Goal: Transaction & Acquisition: Purchase product/service

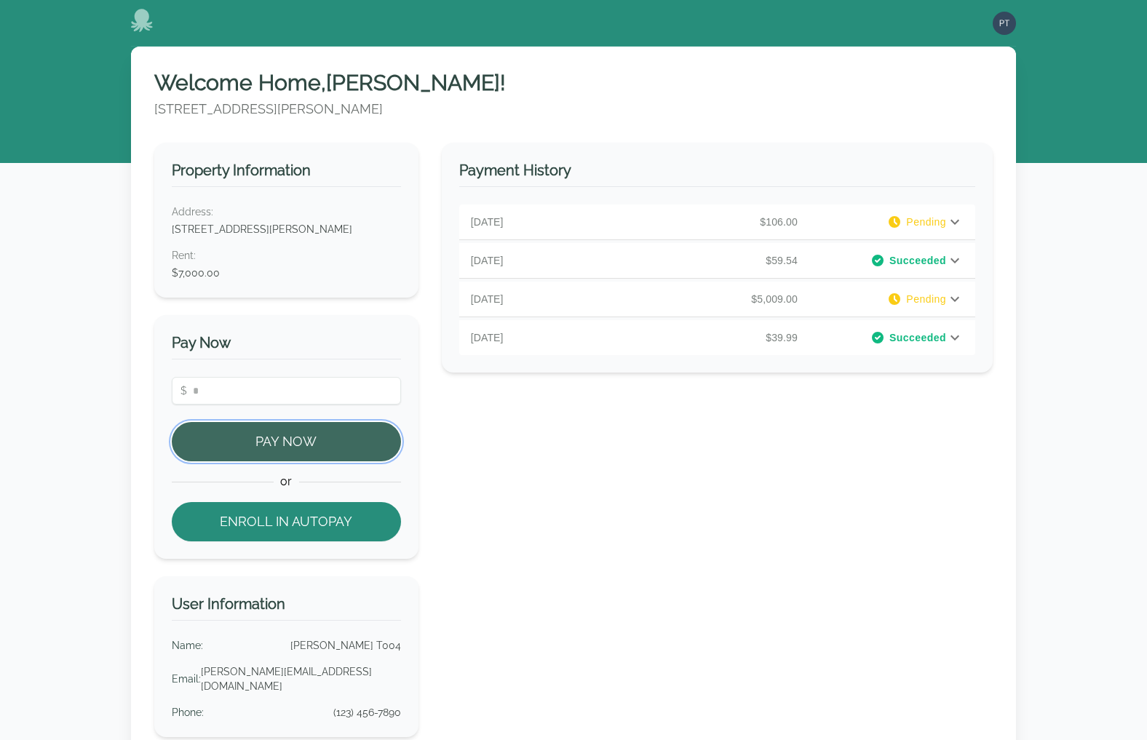
click at [324, 437] on button "Pay Now" at bounding box center [286, 441] width 229 height 39
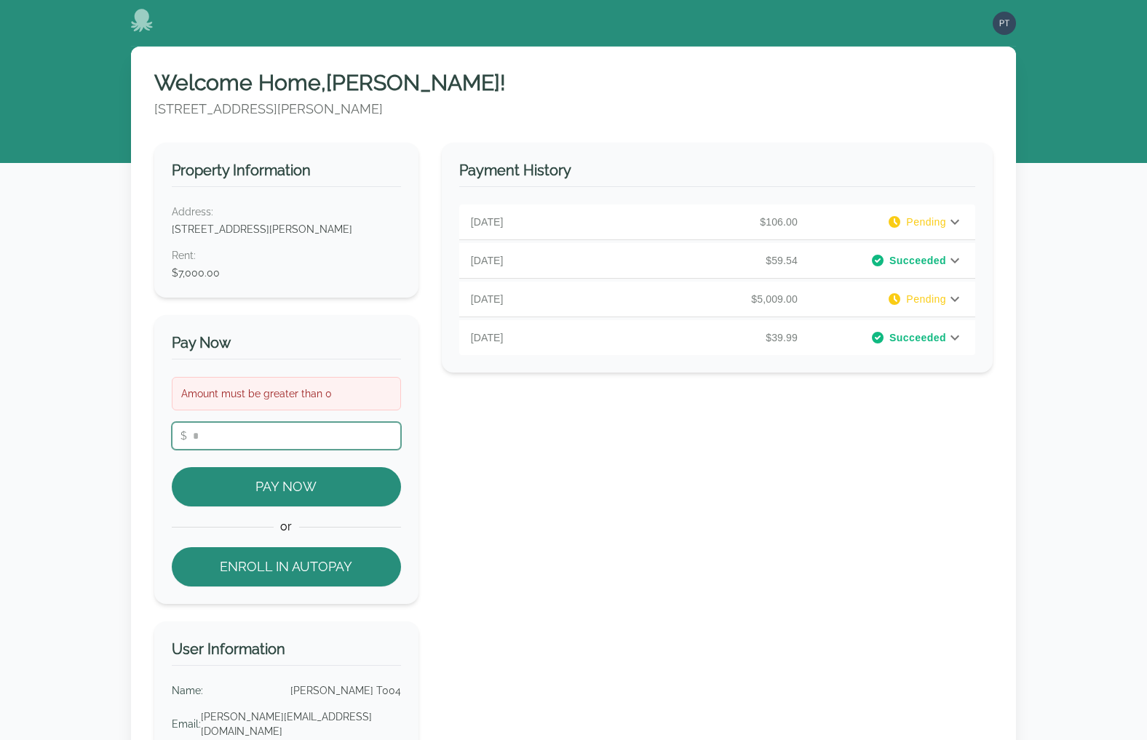
click at [298, 430] on input "number" at bounding box center [286, 436] width 229 height 28
type input "**"
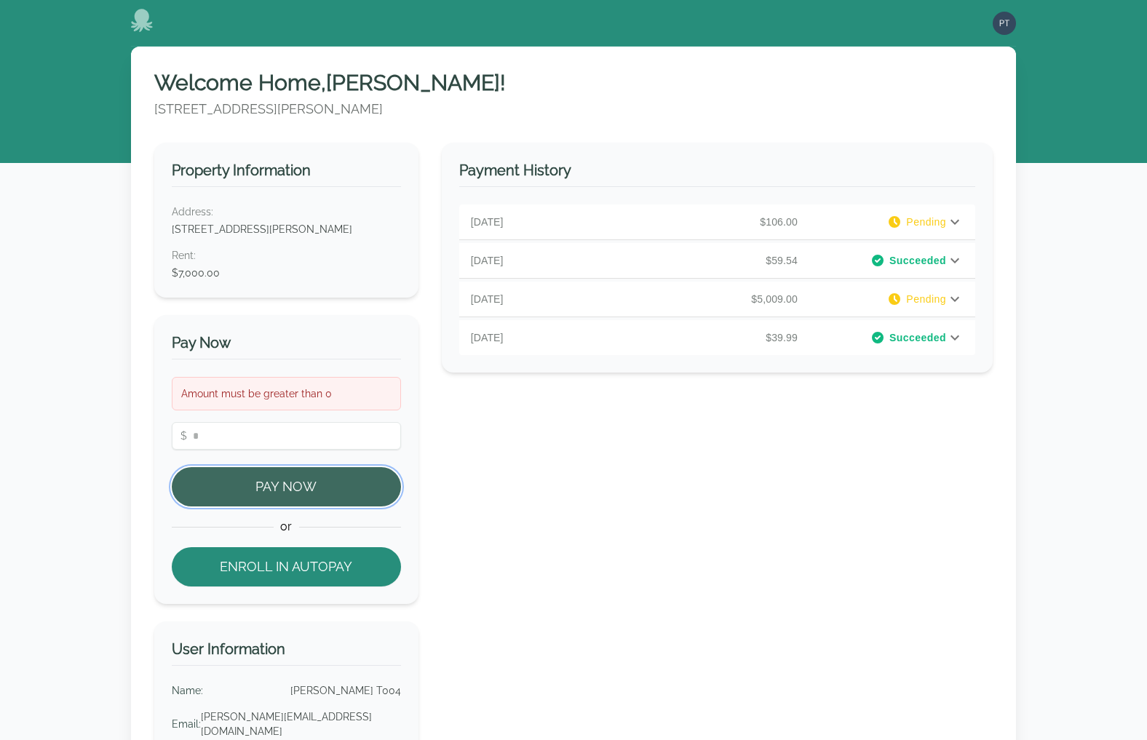
click at [294, 487] on button "Pay Now" at bounding box center [286, 486] width 229 height 39
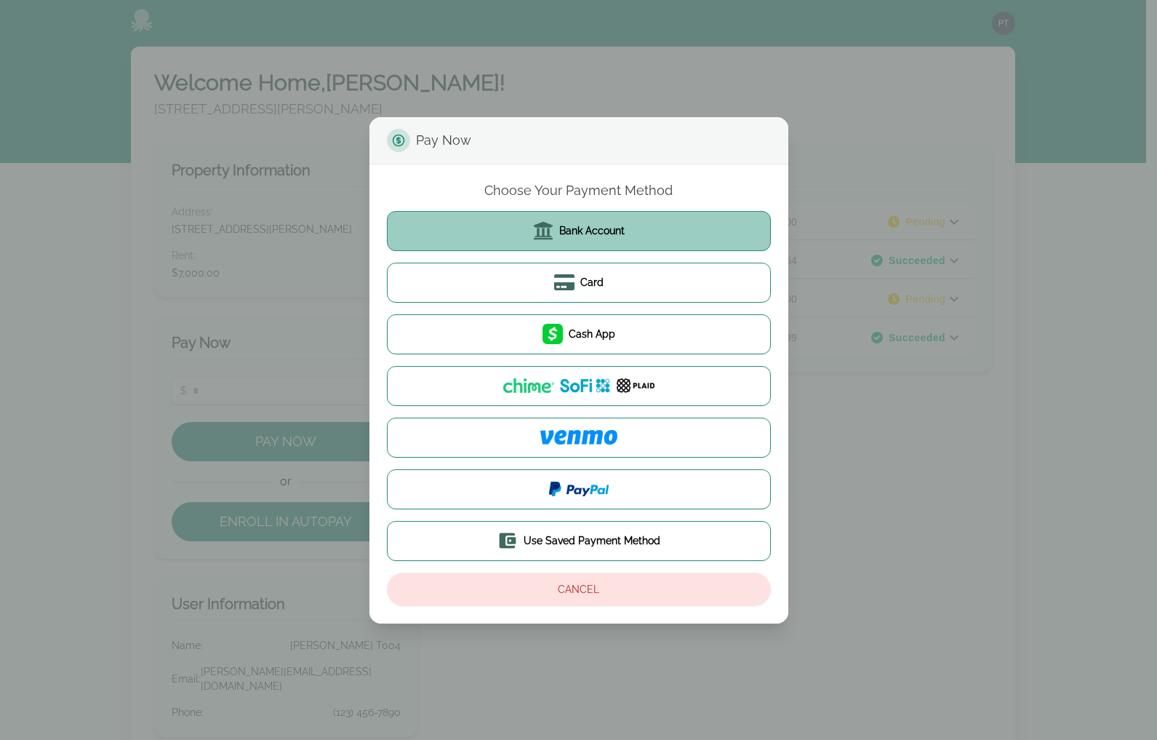
click at [604, 244] on button "Bank Account" at bounding box center [579, 231] width 384 height 40
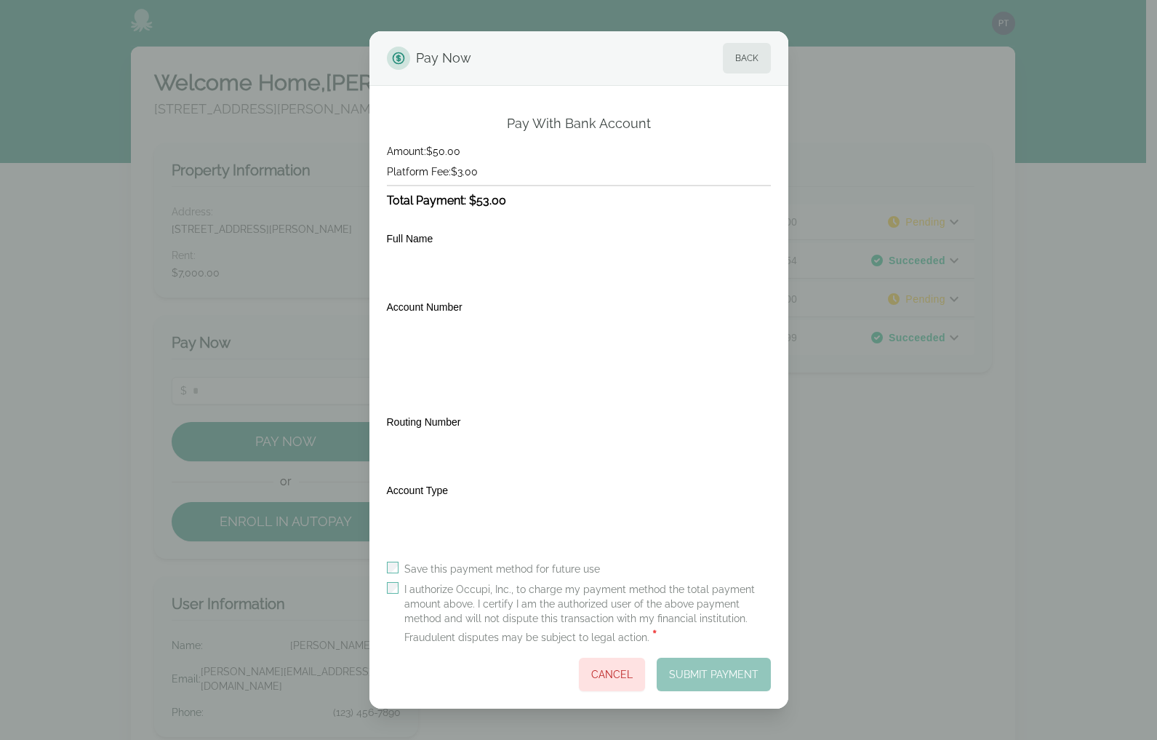
click at [399, 591] on div "I authorize Occupi, Inc., to charge my payment method the total payment amount …" at bounding box center [579, 614] width 384 height 64
click at [399, 589] on div "I authorize Occupi, Inc., to charge my payment method the total payment amount …" at bounding box center [579, 614] width 384 height 64
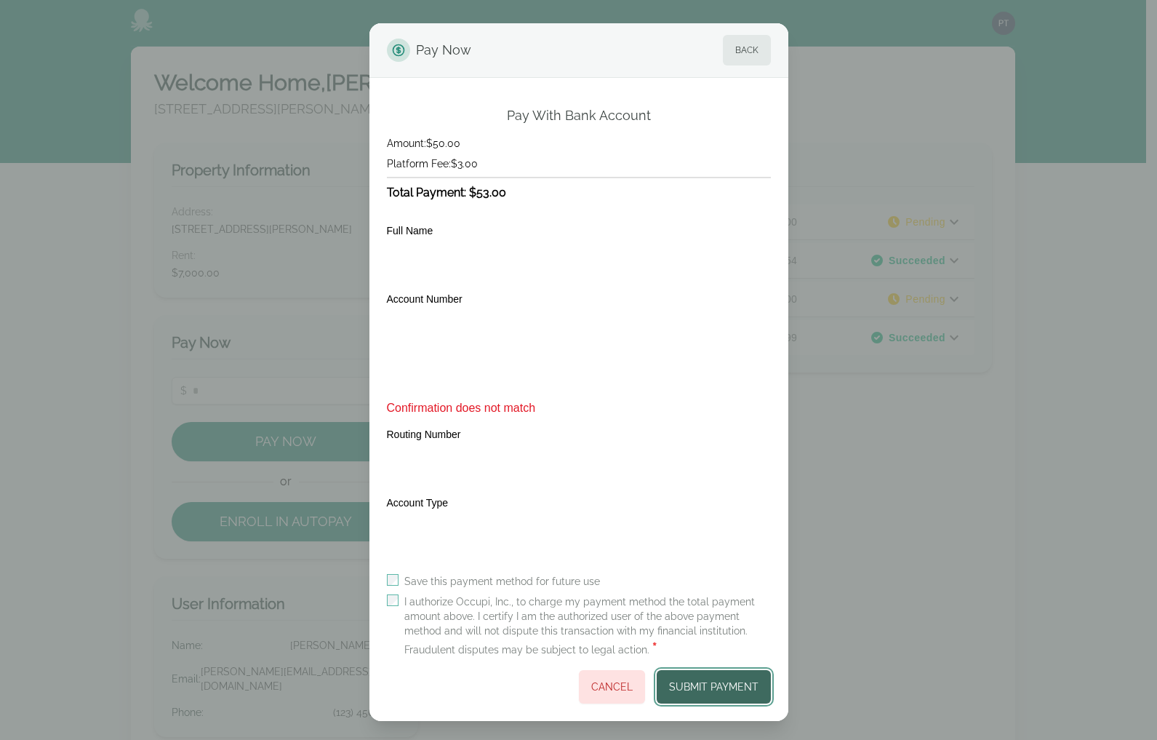
click at [690, 682] on button "Submit Payment" at bounding box center [714, 686] width 114 height 33
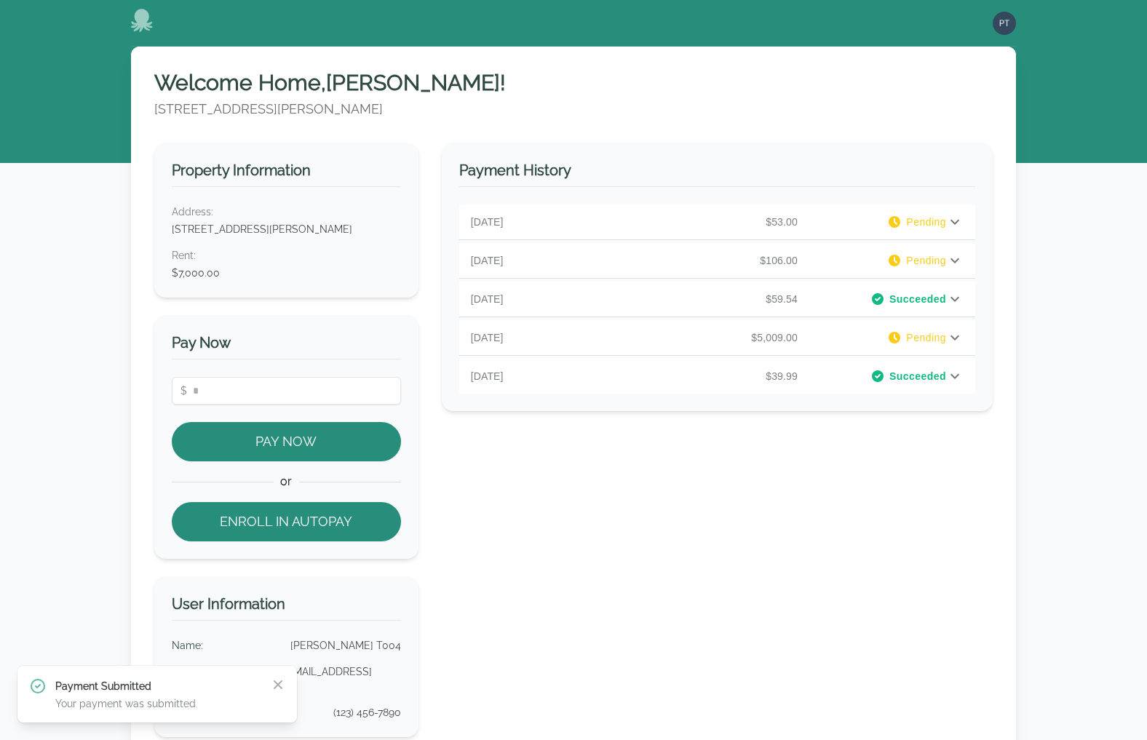
click at [606, 223] on p "[DATE]" at bounding box center [554, 222] width 167 height 15
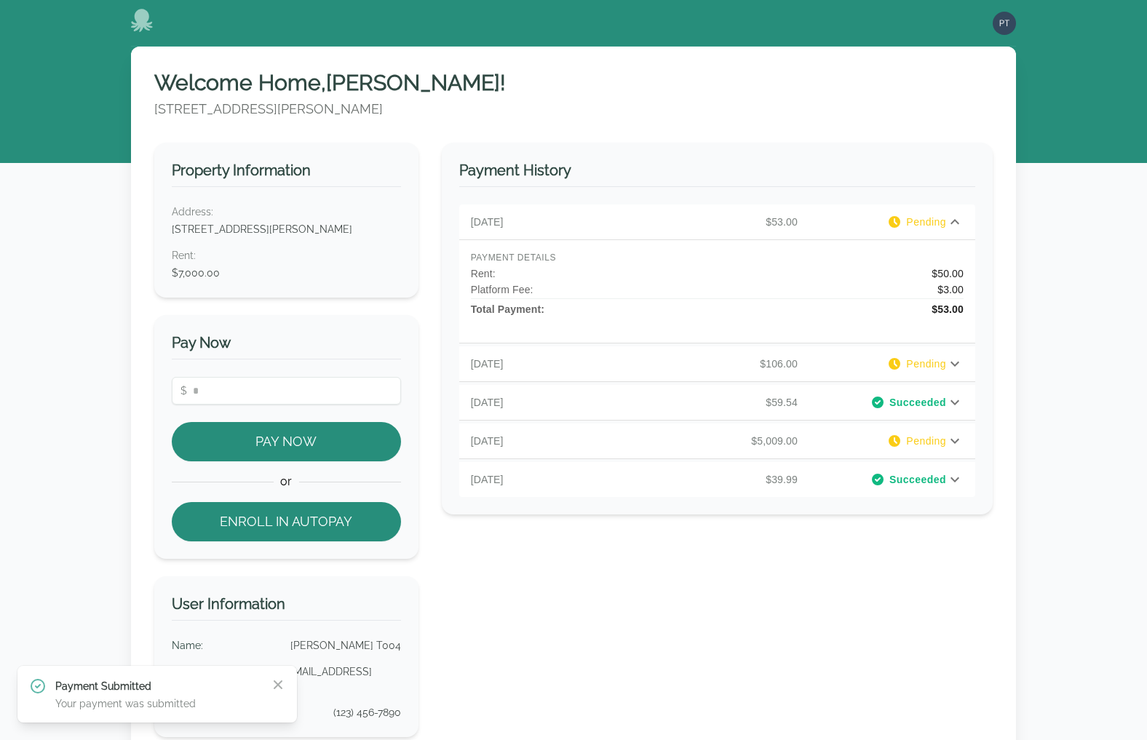
click at [606, 223] on p "[DATE]" at bounding box center [554, 222] width 167 height 15
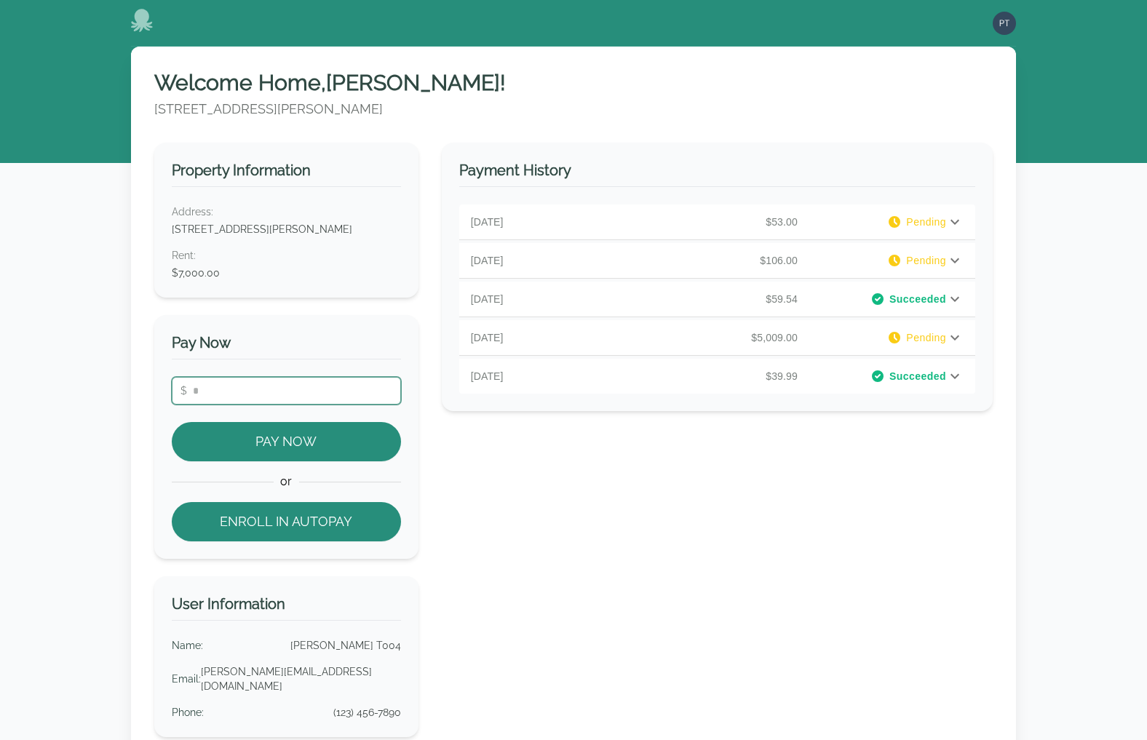
click at [317, 389] on input "number" at bounding box center [286, 391] width 229 height 28
type input "**"
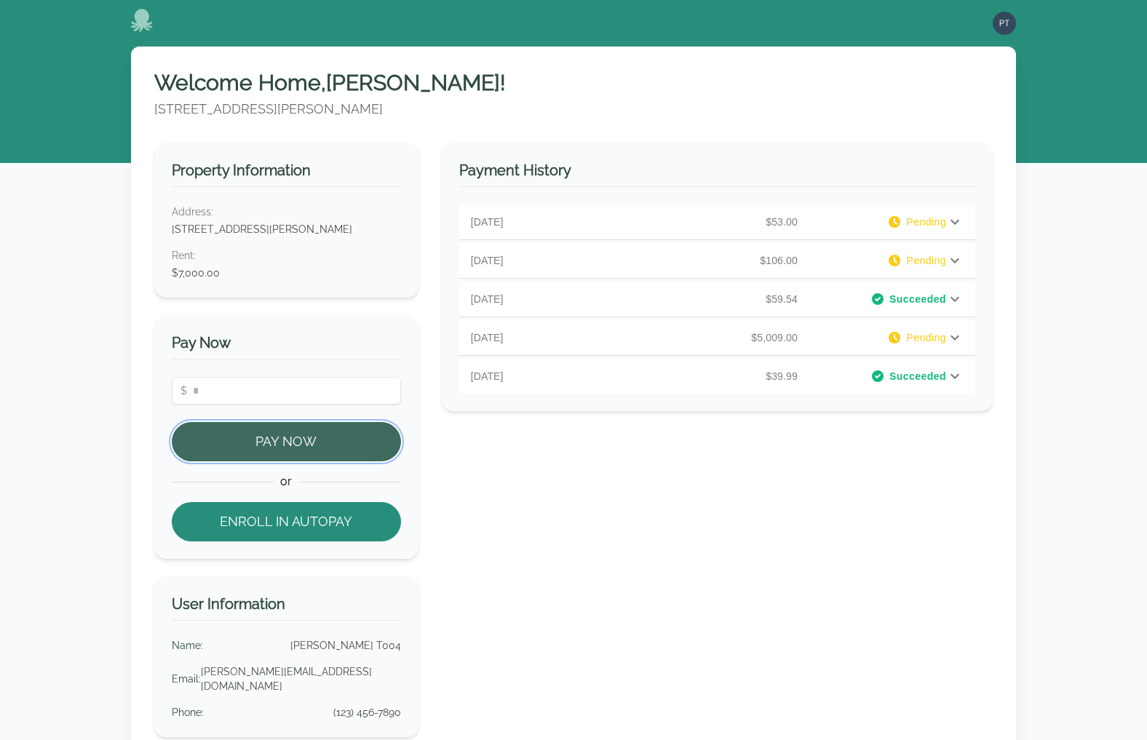
click at [270, 439] on button "Pay Now" at bounding box center [286, 441] width 229 height 39
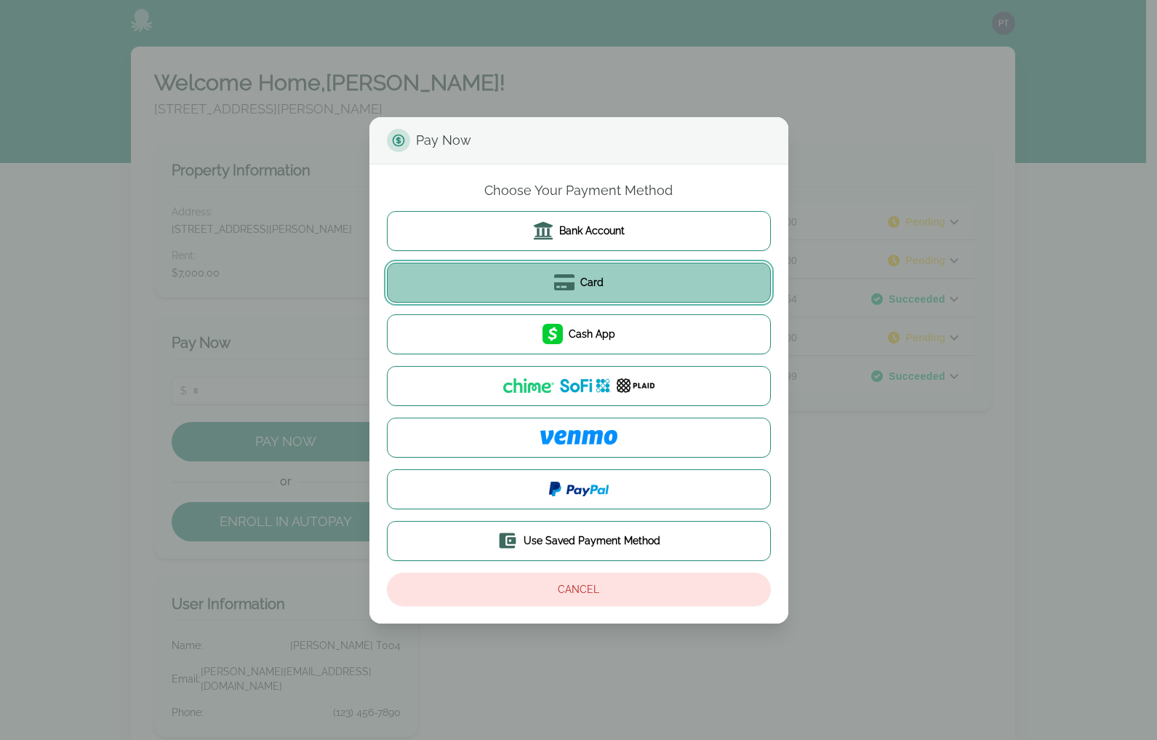
click at [528, 279] on button "Card" at bounding box center [579, 283] width 384 height 40
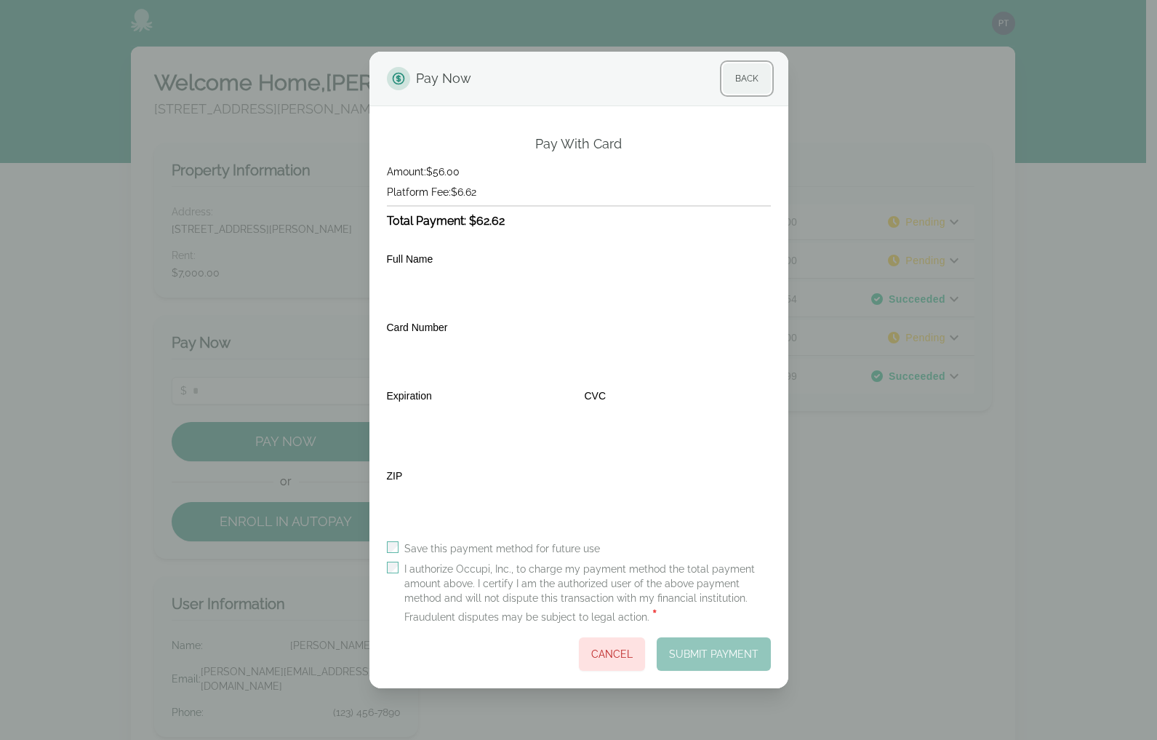
click at [741, 79] on button "Back" at bounding box center [747, 78] width 48 height 31
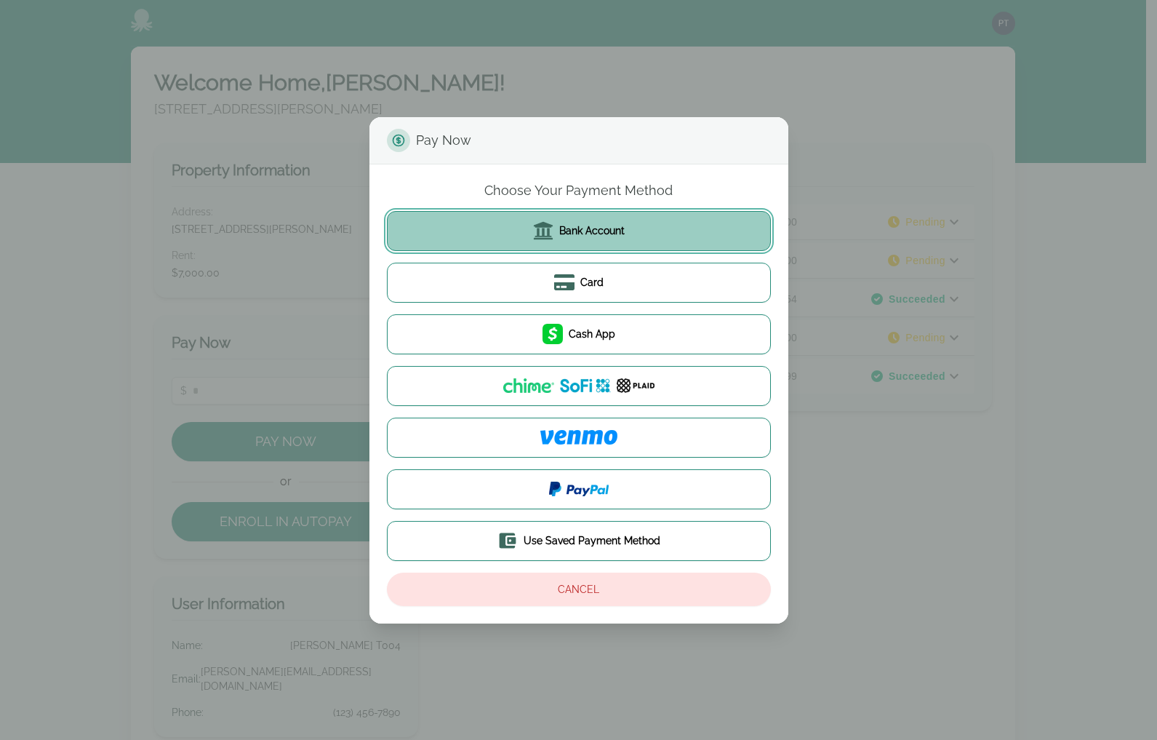
click at [487, 220] on button "Bank Account" at bounding box center [579, 231] width 384 height 40
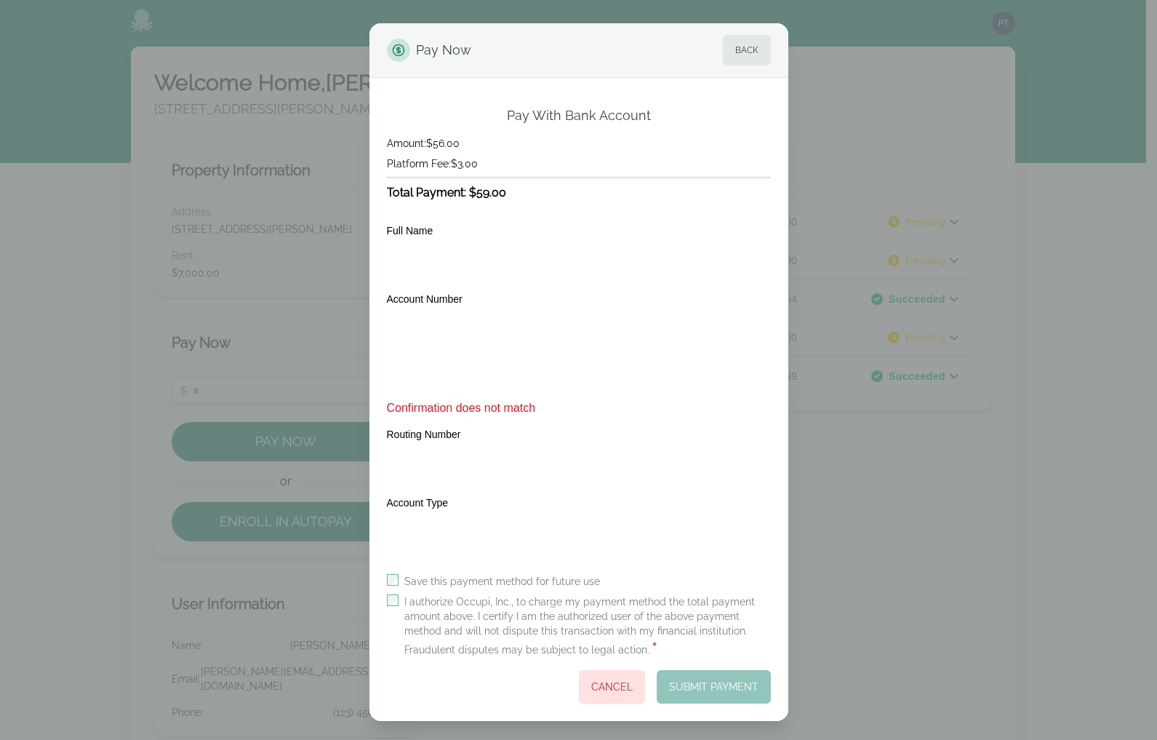
click at [602, 220] on div "Full Name Transit Number Institution Number Account Number Confirmation does no…" at bounding box center [579, 387] width 384 height 349
click at [723, 61] on button "Back" at bounding box center [747, 50] width 48 height 31
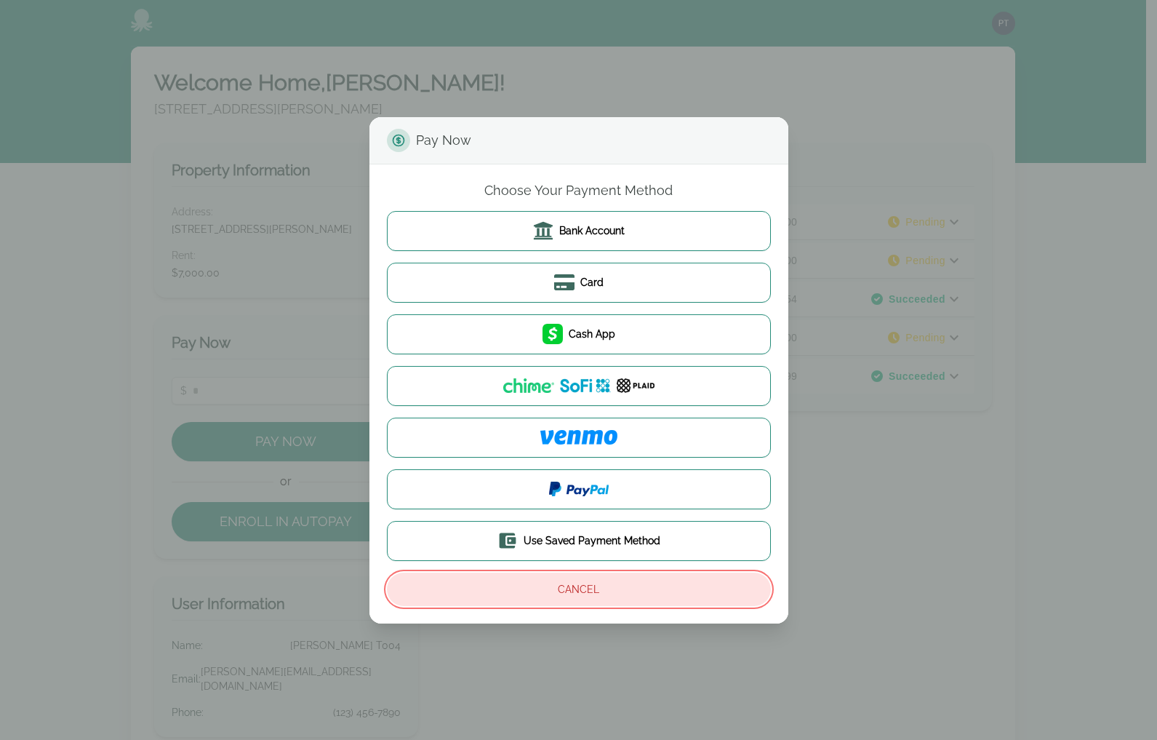
click at [552, 596] on button "Cancel" at bounding box center [579, 589] width 384 height 33
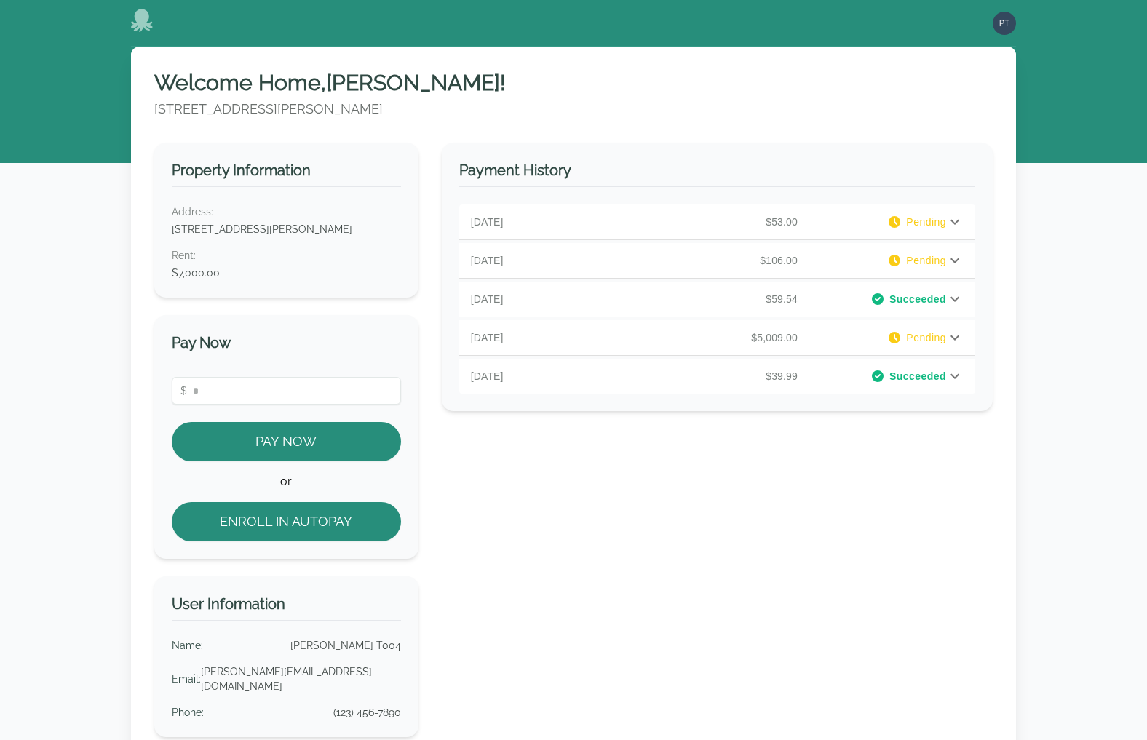
click at [789, 559] on div "Payment History August 20, 2025 $53.00 Pending PAYMENT DETAILS Rent : $50.00 Pl…" at bounding box center [717, 507] width 551 height 729
